Goal: Task Accomplishment & Management: Complete application form

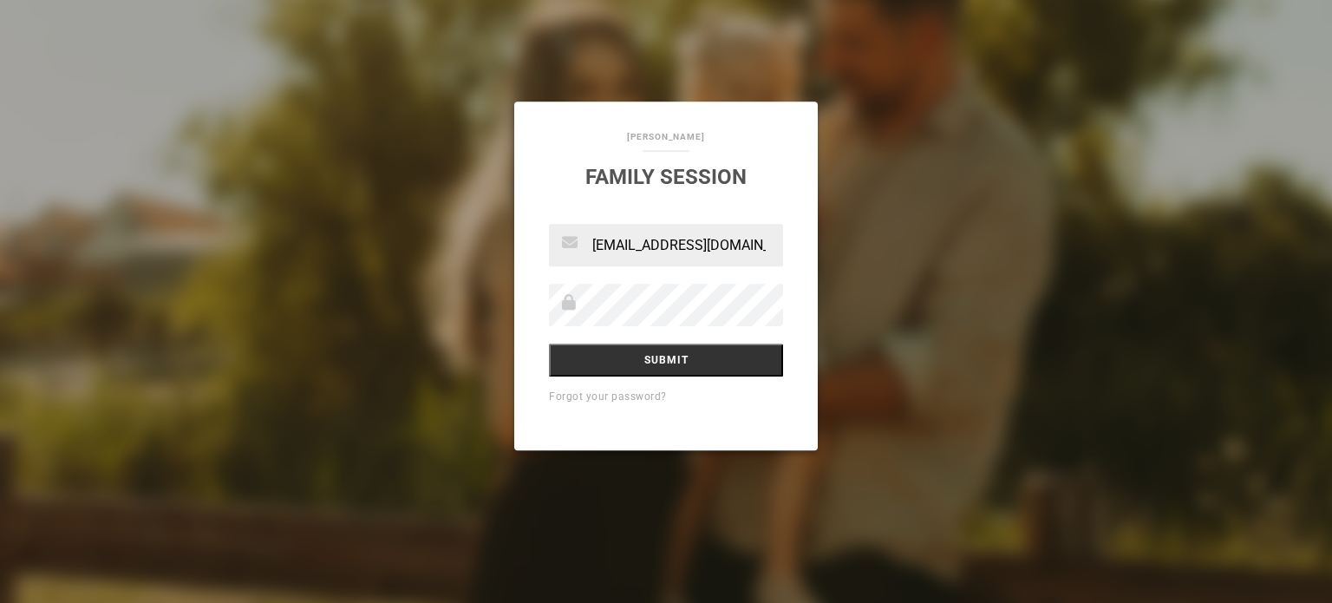
type input "[EMAIL_ADDRESS][DOMAIN_NAME]"
click at [683, 356] on input "Submit" at bounding box center [666, 360] width 234 height 33
click at [672, 355] on input "Submit" at bounding box center [666, 360] width 234 height 33
